Goal: Information Seeking & Learning: Learn about a topic

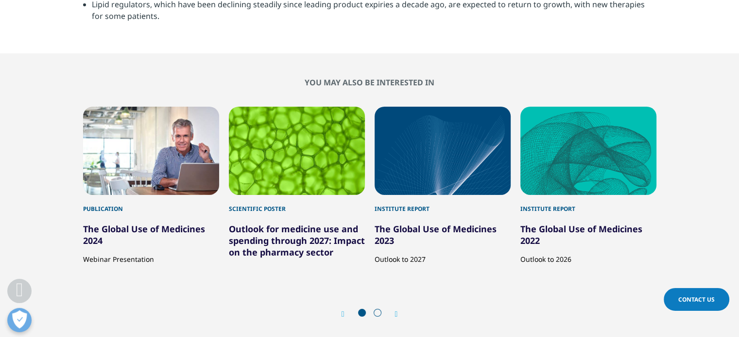
scroll to position [3200, 0]
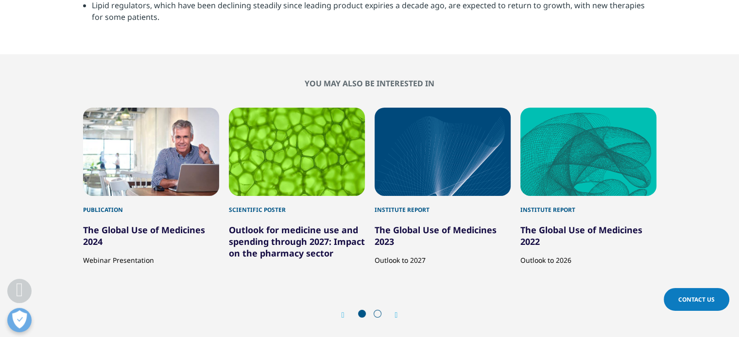
click at [95, 224] on link "The Global Use of Medicines 2024" at bounding box center [144, 235] width 122 height 23
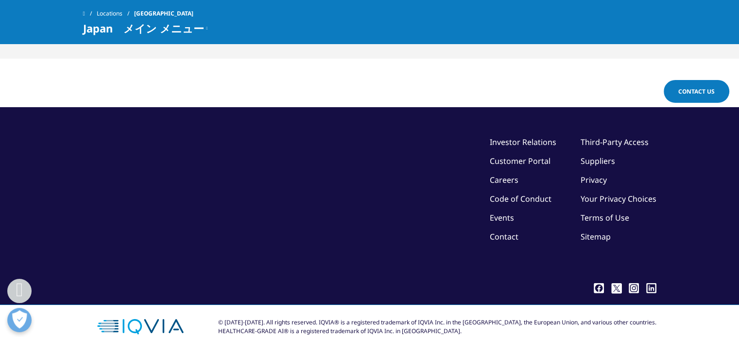
scroll to position [2494, 0]
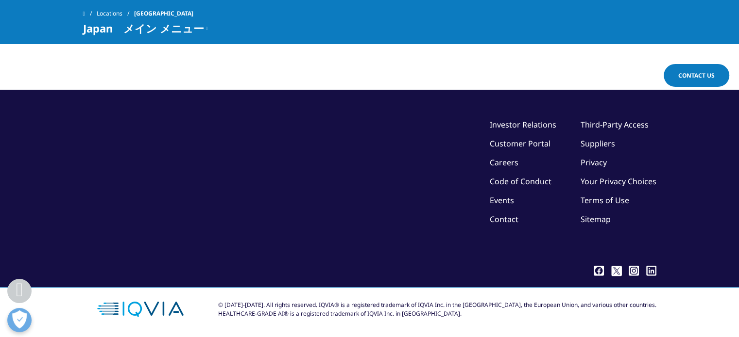
click at [502, 219] on link "Contact" at bounding box center [503, 219] width 29 height 11
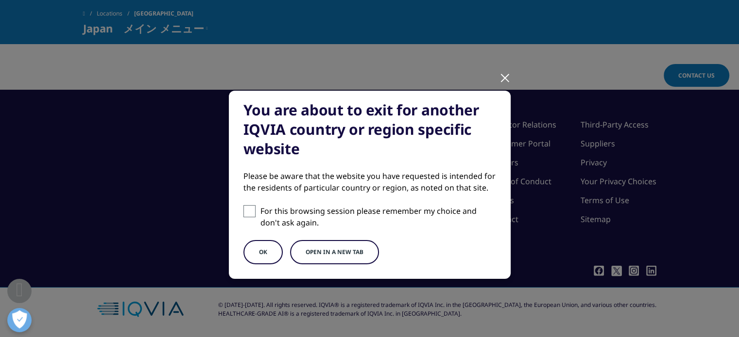
click at [499, 81] on div at bounding box center [504, 77] width 11 height 27
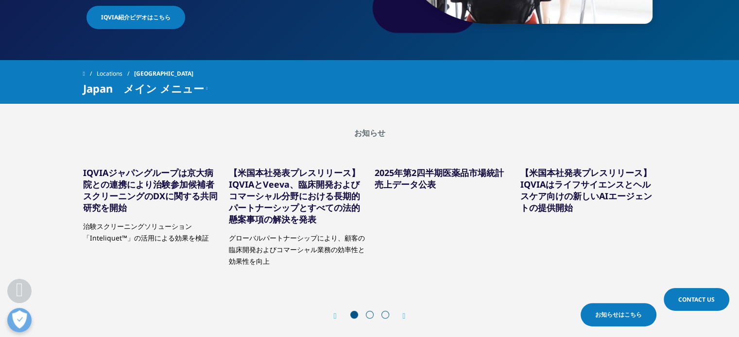
scroll to position [66, 0]
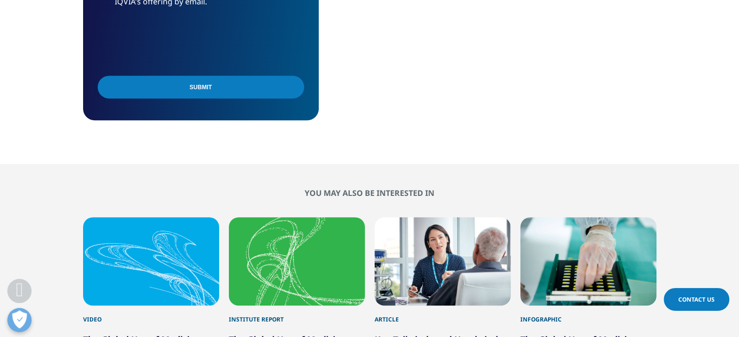
scroll to position [777, 0]
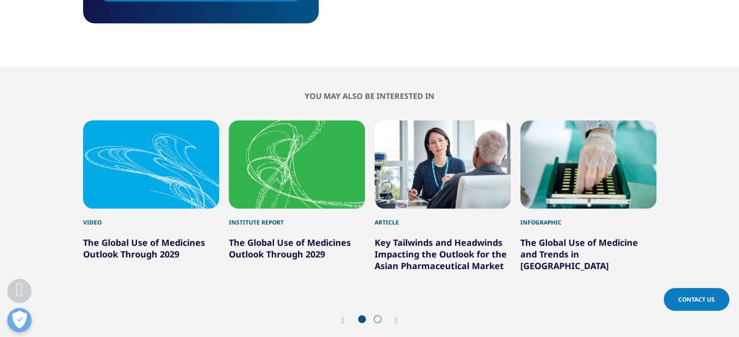
click at [377, 320] on span at bounding box center [377, 320] width 8 height 8
click at [377, 319] on span at bounding box center [377, 320] width 8 height 8
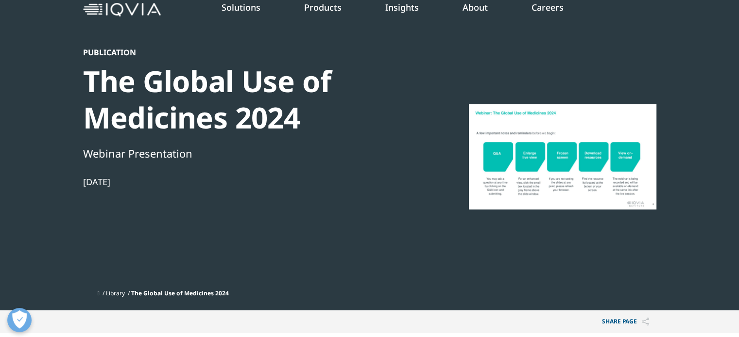
scroll to position [97, 0]
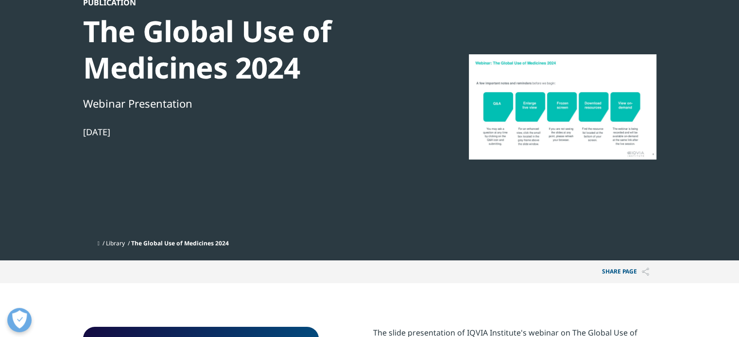
click at [206, 245] on span "The Global Use of Medicines 2024" at bounding box center [180, 243] width 98 height 8
click at [553, 134] on div at bounding box center [562, 107] width 187 height 219
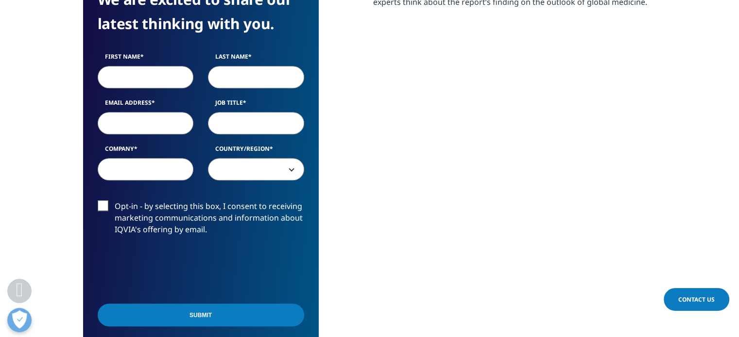
scroll to position [388, 0]
